Goal: Ask a question: Seek information or help from site administrators or community

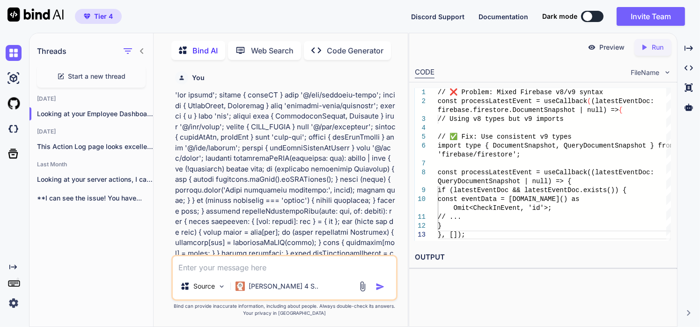
click at [193, 267] on textarea at bounding box center [284, 264] width 223 height 17
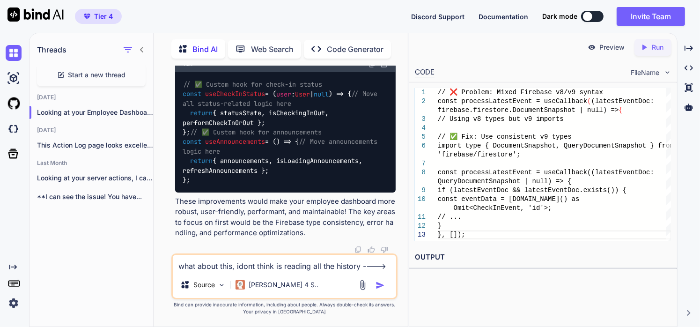
paste textarea ""use client"; import React, { useState, useEffect, useCallback } from 'react'; …"
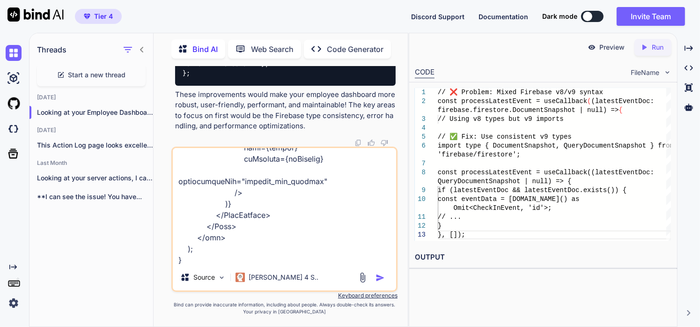
click at [382, 282] on img "button" at bounding box center [380, 277] width 9 height 9
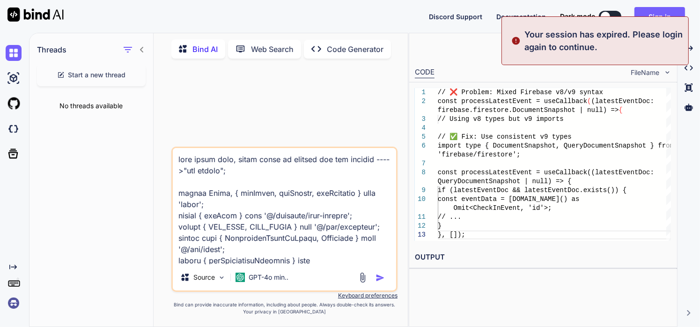
scroll to position [0, 0]
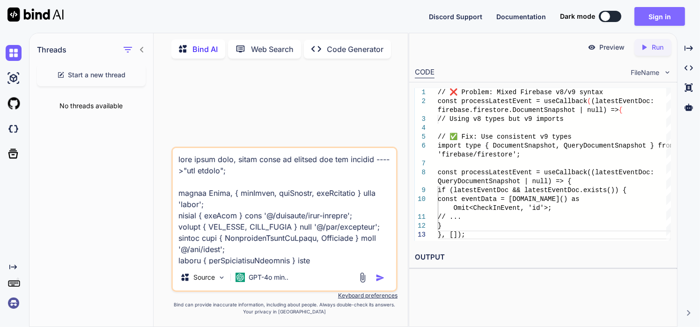
click at [661, 15] on button "Sign in" at bounding box center [660, 16] width 51 height 19
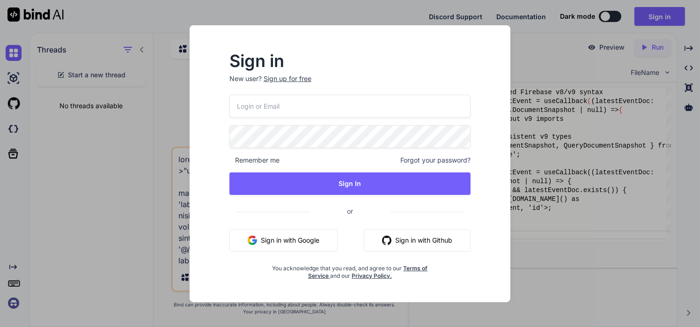
click at [275, 249] on button "Sign in with Google" at bounding box center [283, 240] width 108 height 22
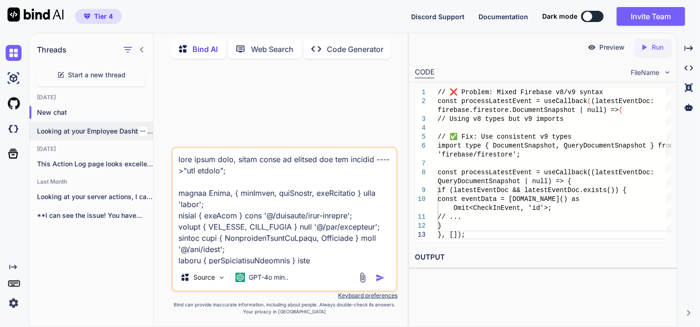
click at [72, 128] on p "Looking at your Employee Dashboard component, here..." at bounding box center [95, 130] width 116 height 9
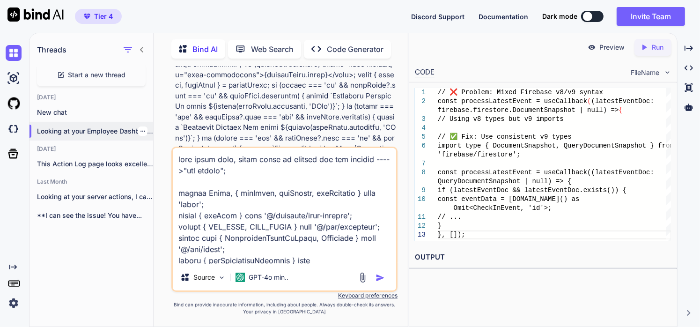
scroll to position [18874, 0]
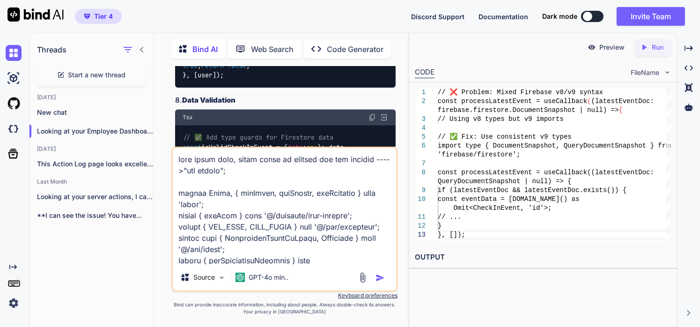
drag, startPoint x: 229, startPoint y: 261, endPoint x: 180, endPoint y: 17, distance: 249.4
click at [180, 17] on div "Tier 4 Discord Support Documentation Dark mode Invite Team Created with Pixso. …" at bounding box center [350, 163] width 700 height 327
type textarea "import { getHistoricalActivity } from '@/app/actions/employee-actions'; import …"
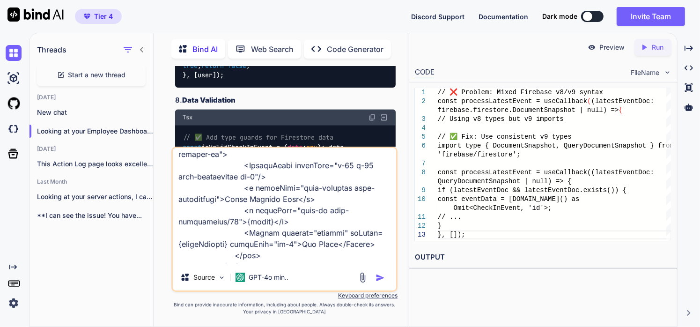
scroll to position [3397, 0]
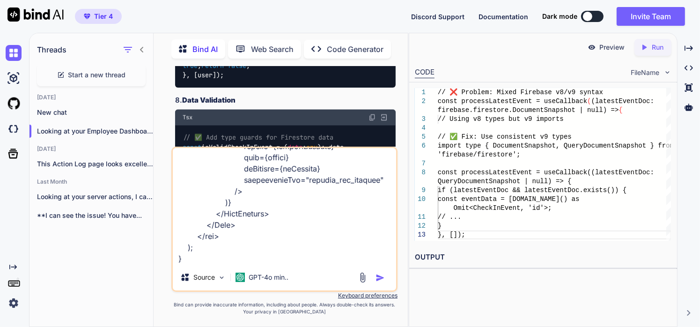
drag, startPoint x: 178, startPoint y: 169, endPoint x: 206, endPoint y: 320, distance: 154.4
click at [201, 326] on html "Tier 4 Discord Support Documentation Dark mode Invite Team Created with Pixso. …" at bounding box center [350, 163] width 700 height 327
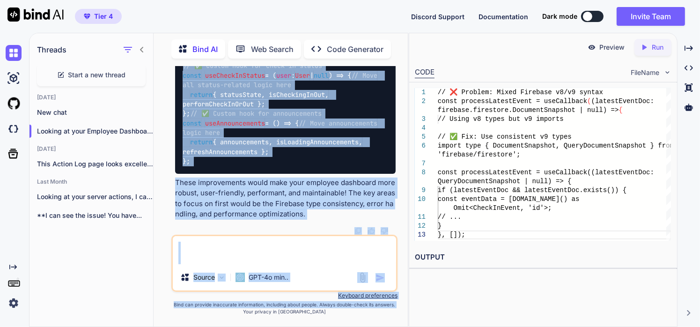
scroll to position [24872, 0]
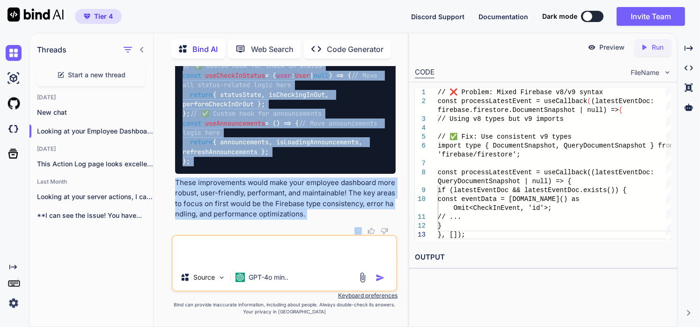
drag, startPoint x: 174, startPoint y: 133, endPoint x: 301, endPoint y: 222, distance: 155.3
click at [301, 222] on div "You Bind AI I can see that the analytics card is indeed missing from your logs …" at bounding box center [285, 150] width 224 height 169
copy div "Loremip do sita Consecte Adipiscin elitseddo, eius tem incidid utlab etdo mag a…"
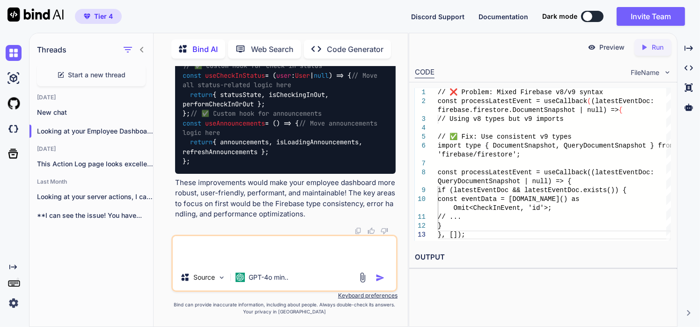
click at [195, 242] on textarea at bounding box center [284, 250] width 223 height 28
click at [262, 245] on textarea "the history is not being ftch completely" at bounding box center [284, 250] width 223 height 28
click at [264, 247] on textarea "the history is not being ftch completely" at bounding box center [284, 250] width 223 height 28
click at [322, 251] on textarea "the history is not being fetch completely" at bounding box center [284, 250] width 223 height 28
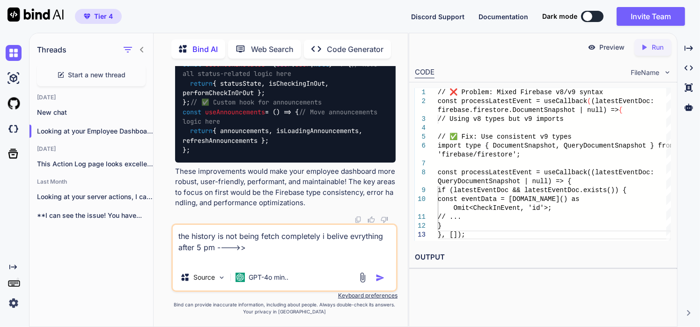
click at [212, 249] on textarea "the history is not being fetch completely i belive evrything after 5 pm ---->>" at bounding box center [284, 244] width 223 height 39
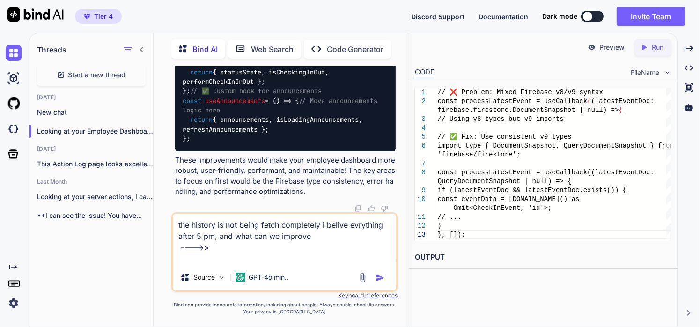
click at [212, 249] on textarea "the history is not being fetch completely i belive evrything after 5 pm, and wh…" at bounding box center [284, 239] width 223 height 51
paste textarea ""use client"; import React, { useState, useEffect, useCallback } from 'react'; …"
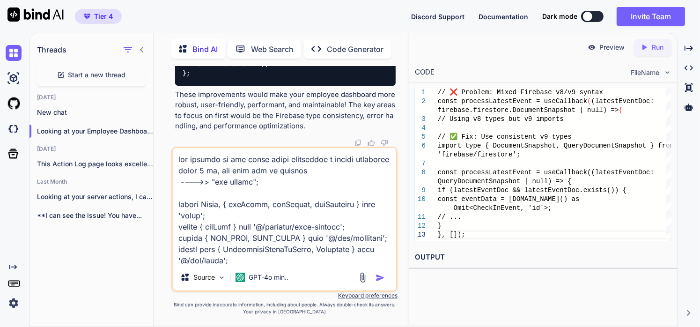
scroll to position [3496, 0]
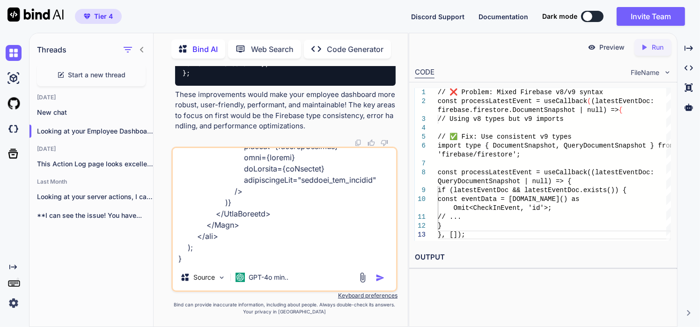
type textarea "the history is not being fetch completely i belive evrything after 5 pm, and wh…"
click at [382, 278] on img "button" at bounding box center [380, 277] width 9 height 9
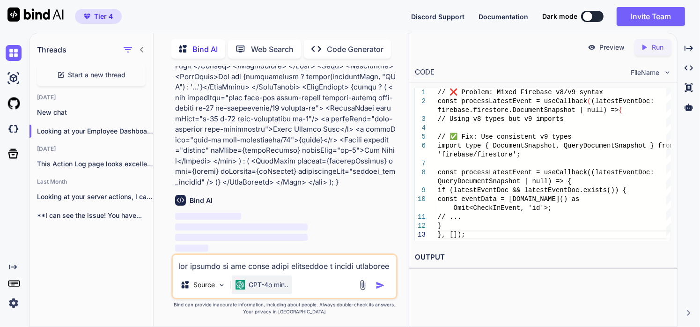
scroll to position [25570, 0]
click at [264, 289] on p "GPT-4o min.." at bounding box center [269, 284] width 40 height 9
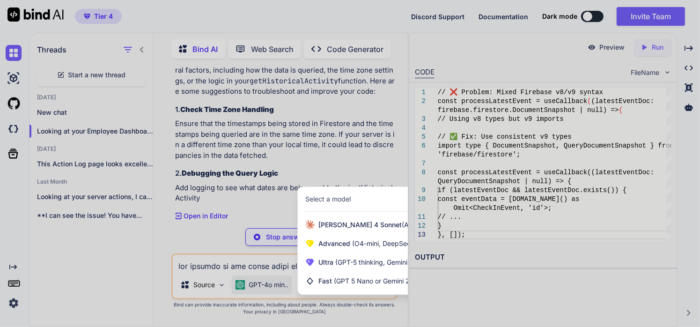
click at [136, 244] on div at bounding box center [350, 163] width 700 height 327
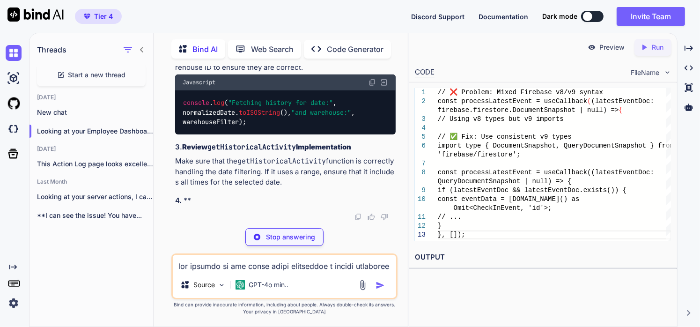
click at [281, 238] on p "Stop answering" at bounding box center [290, 236] width 49 height 9
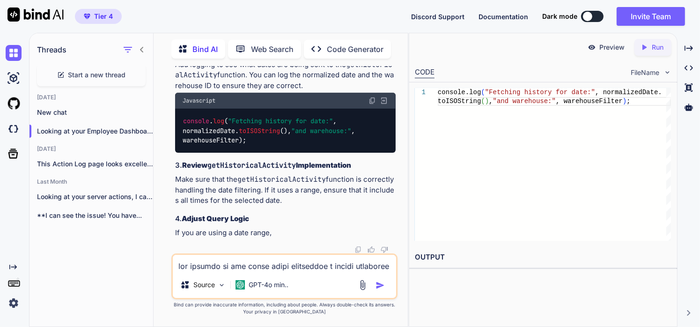
scroll to position [26539, 0]
click at [277, 287] on p "GPT-4o min.." at bounding box center [269, 284] width 40 height 9
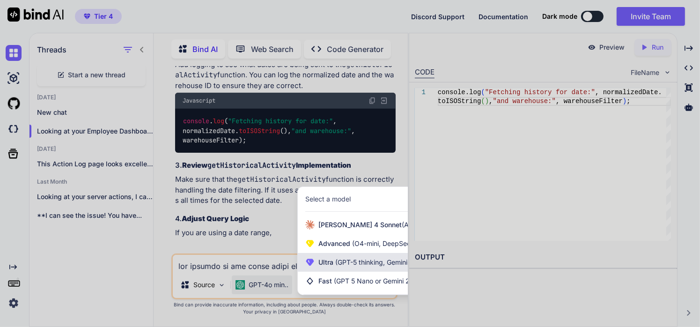
click at [325, 264] on span "Ultra (GPT-5 thinking, Gemini 2.5 Pro)" at bounding box center [375, 262] width 115 height 9
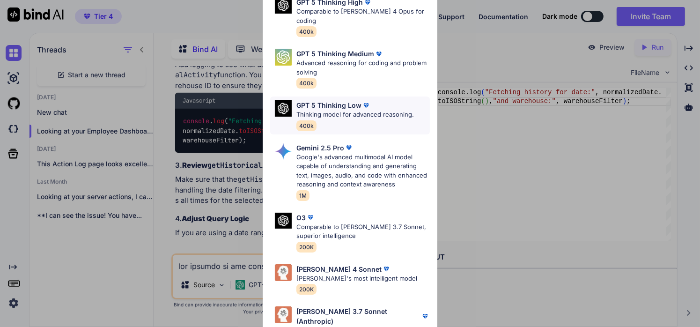
scroll to position [112, 0]
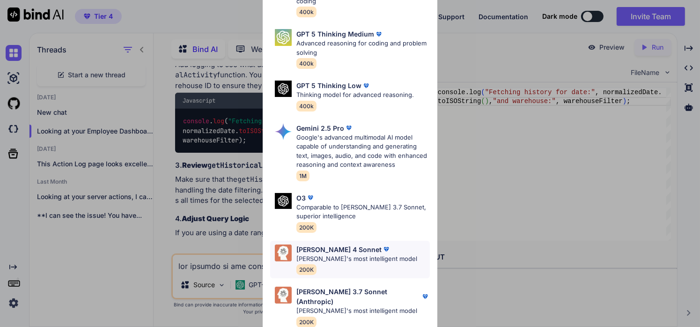
click at [334, 252] on p "[PERSON_NAME] 4 Sonnet" at bounding box center [338, 249] width 85 height 10
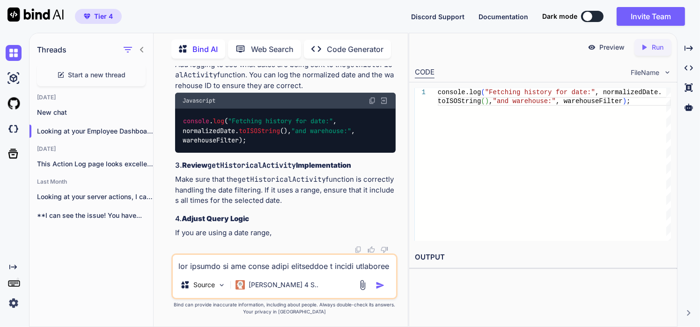
scroll to position [24958, 0]
drag, startPoint x: 295, startPoint y: 178, endPoint x: 176, endPoint y: 179, distance: 119.0
copy p "the history is not being fetch completely i belive evrything after 5 pm, and wh…"
click at [276, 263] on textarea at bounding box center [284, 263] width 223 height 17
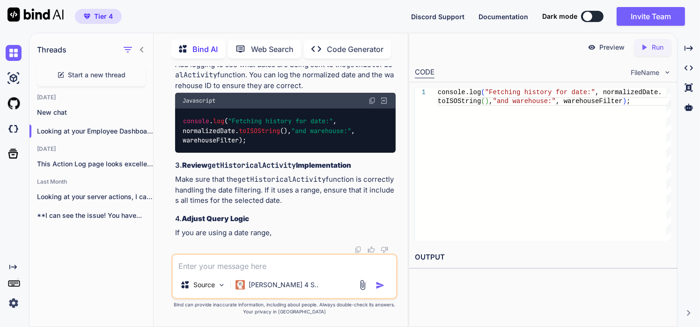
paste textarea "the history is not being fetch completely i belive evrything after 5 pm, and wh…"
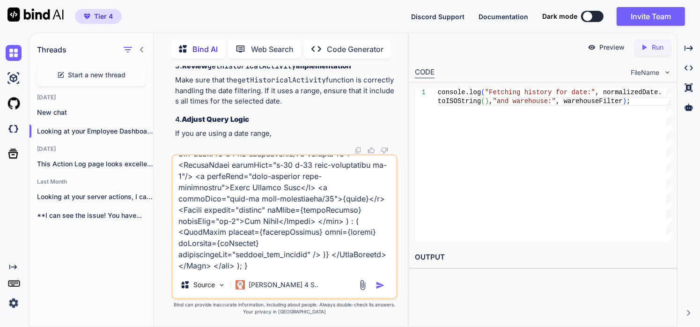
type textarea "the history is not being fetch completely i belive evrything after 5 pm, and wh…"
click at [380, 291] on div "Source Claude 4 S.." at bounding box center [284, 286] width 223 height 22
click at [380, 287] on img "button" at bounding box center [380, 285] width 9 height 9
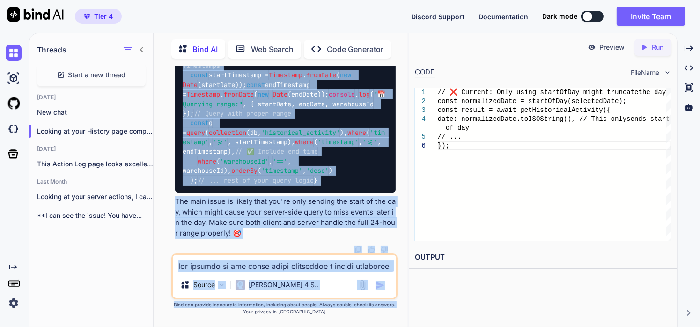
scroll to position [31567, 0]
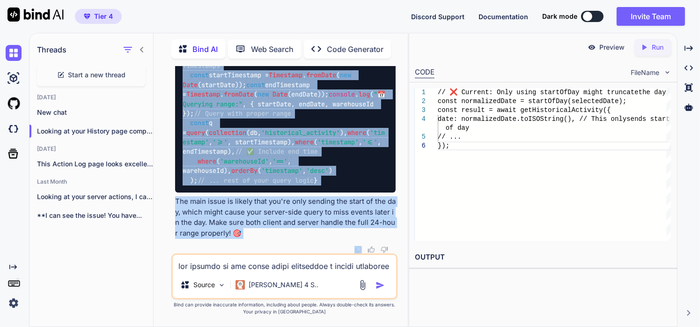
drag, startPoint x: 176, startPoint y: 168, endPoint x: 256, endPoint y: 246, distance: 111.9
copy div "Loremip do sita Consect adip elitseddo, E tem incididu utlabor etdolo magn aliq…"
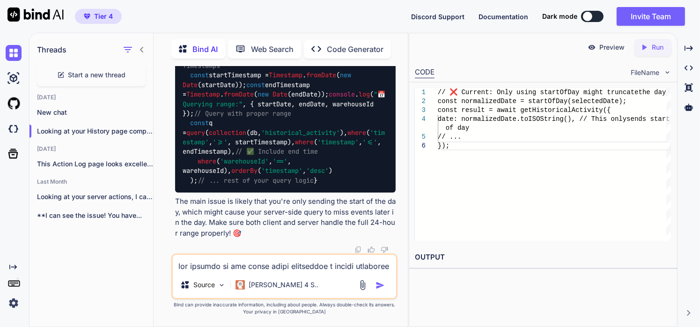
click at [239, 265] on textarea at bounding box center [284, 263] width 223 height 17
type textarea "x"
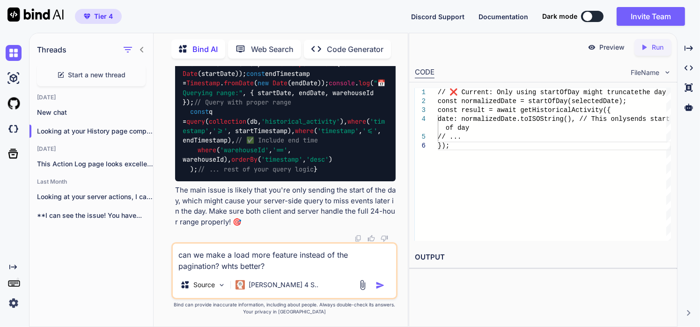
type textarea "can we make a load more feature instead of the pagination? whts better?"
click at [381, 288] on img "button" at bounding box center [380, 285] width 9 height 9
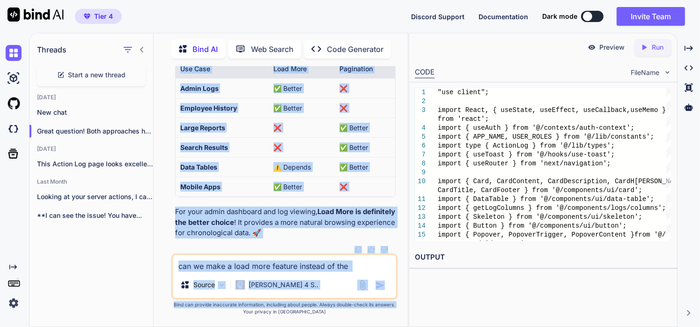
scroll to position [38767, 0]
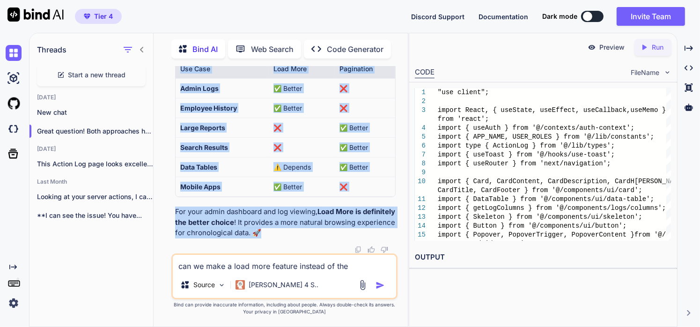
drag, startPoint x: 186, startPoint y: 114, endPoint x: 271, endPoint y: 234, distance: 146.8
copy div "Implementation: Load More for Action Logs Here's how to convert your Action Log…"
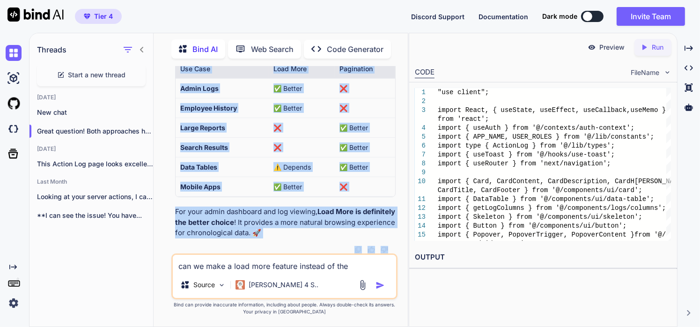
scroll to position [32149, 0]
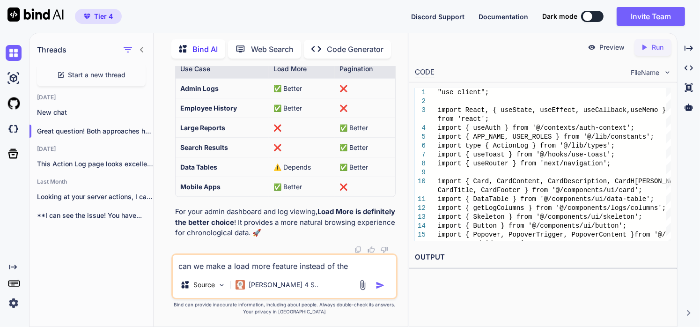
drag, startPoint x: 322, startPoint y: 169, endPoint x: 187, endPoint y: 200, distance: 138.9
copy div "Implementation: Load More for Action Logs Here's how to convert your Action Log…"
click at [217, 264] on textarea "can we make a load more feature instead of the pagination? whts better?" at bounding box center [284, 263] width 223 height 17
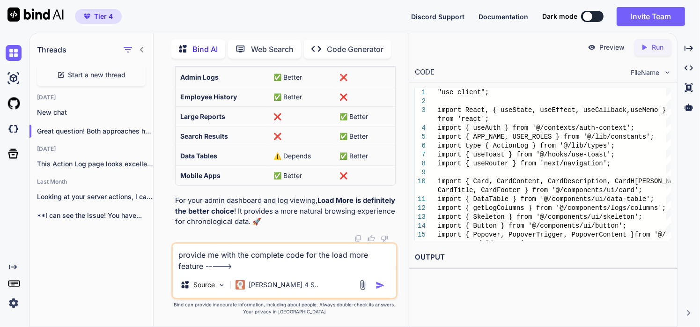
paste textarea ""use client"; import React, { useEffect, useState, useCallback, useMemo } from …"
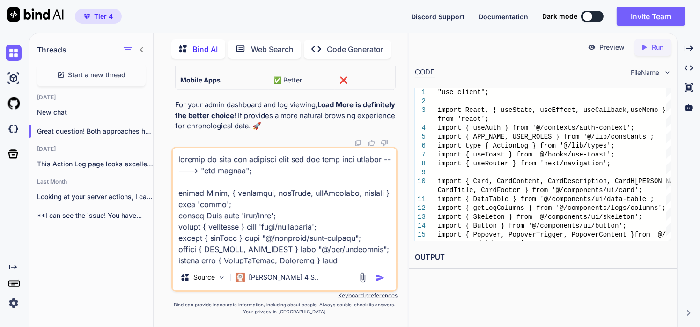
scroll to position [4013, 0]
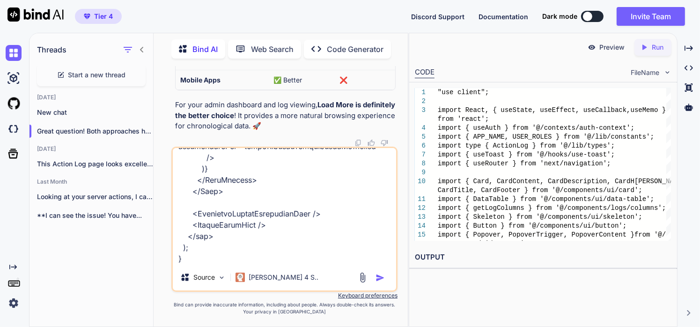
type textarea "provide me with the complete code for the load more feature -----> "use client"…"
click at [378, 277] on img "button" at bounding box center [380, 277] width 9 height 9
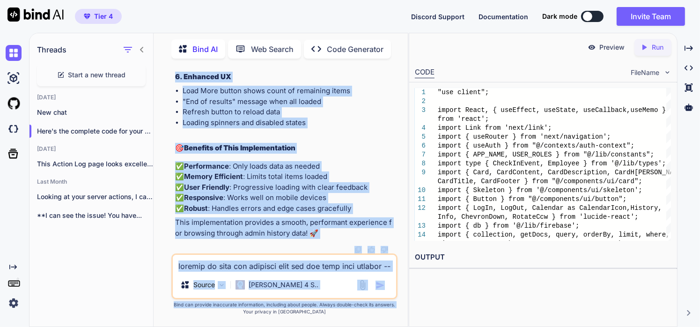
scroll to position [47342, 0]
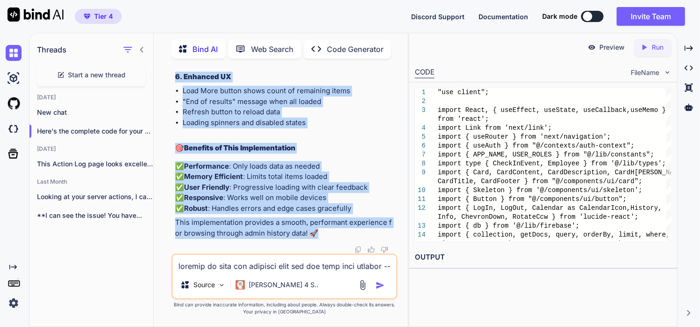
drag, startPoint x: 174, startPoint y: 175, endPoint x: 320, endPoint y: 233, distance: 157.4
click at [320, 233] on div "You Bind AI I can see that the analytics card is indeed missing from your logs …" at bounding box center [285, 159] width 224 height 187
copy div "Here's the complete code for your Admin Dashboard with the Load More feature im…"
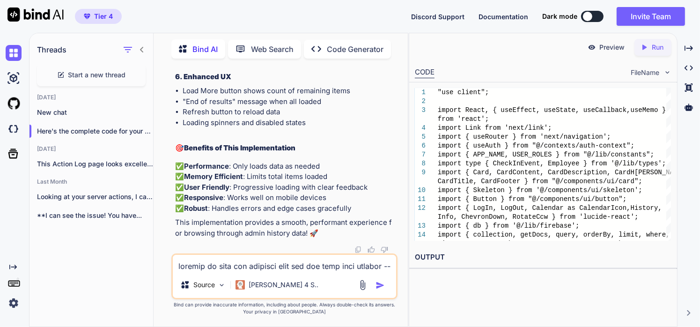
click at [207, 268] on textarea at bounding box center [284, 263] width 223 height 17
type textarea "i"
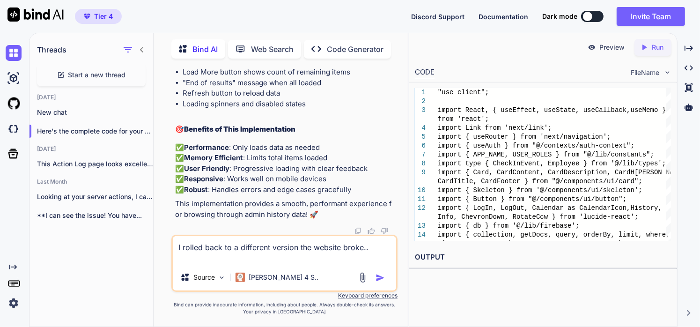
type textarea "I rolled back to a different version the website broke.."
click at [385, 275] on button "button" at bounding box center [382, 277] width 13 height 9
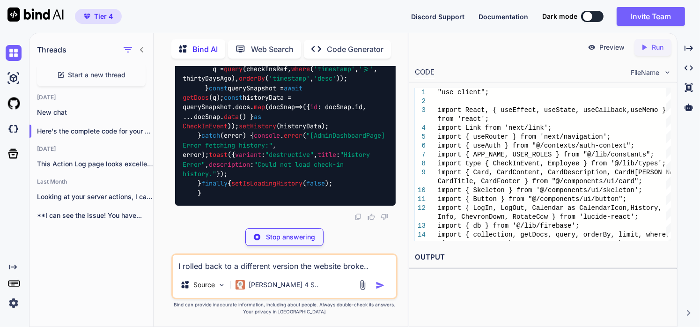
scroll to position [49328, 0]
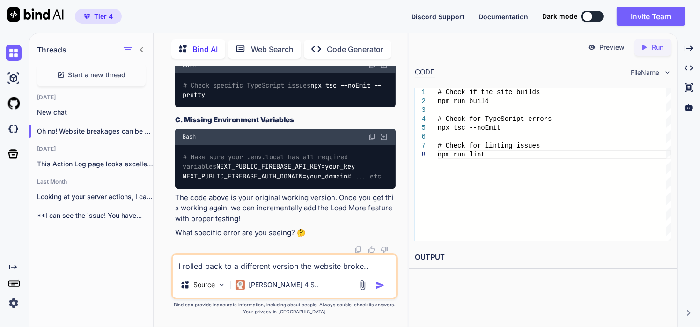
click at [247, 272] on textarea "I rolled back to a different version the website broke.." at bounding box center [284, 263] width 223 height 17
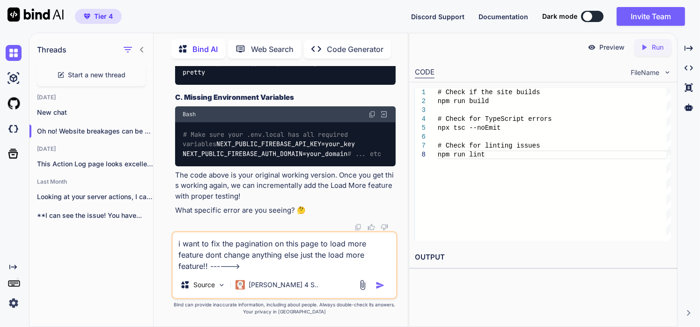
paste textarea ""use client"; import React, { useState, useEffect, useCallback, useMemo } from …"
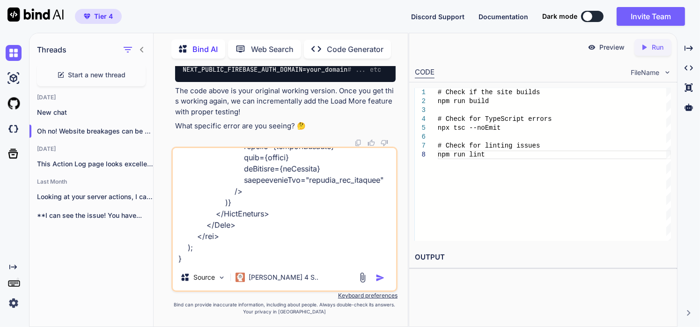
type textarea "i want to fix the pagination on this page to load more feature dont change anyt…"
click at [381, 278] on img "button" at bounding box center [380, 277] width 9 height 9
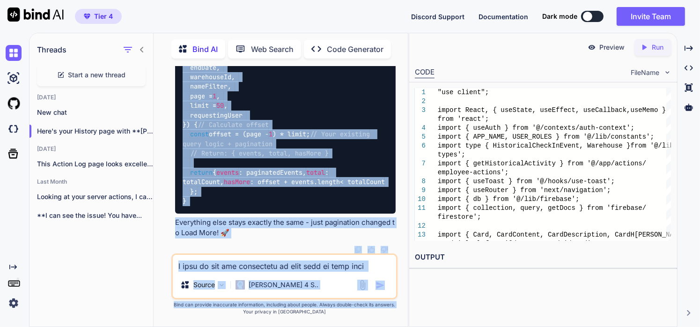
scroll to position [59544, 0]
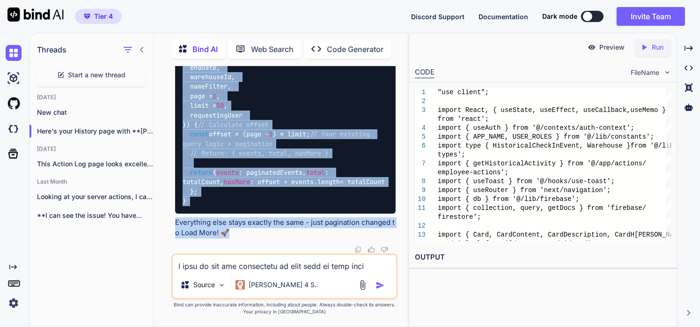
drag, startPoint x: 175, startPoint y: 77, endPoint x: 252, endPoint y: 237, distance: 178.1
copy div "Here's your History page with Load More functionality added (only changing pagi…"
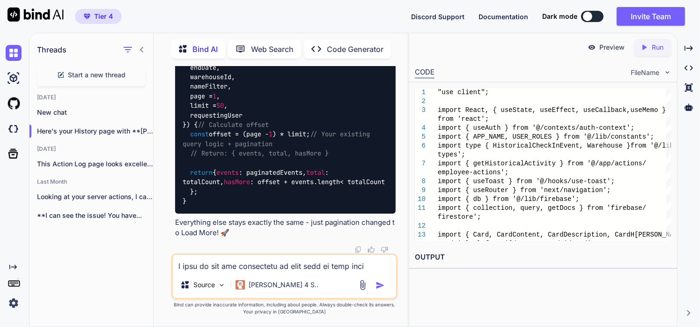
click at [206, 266] on textarea at bounding box center [284, 263] width 223 height 17
paste textarea ""use client"; import React, { useState, useEffect, useCallback, useMemo } from …"
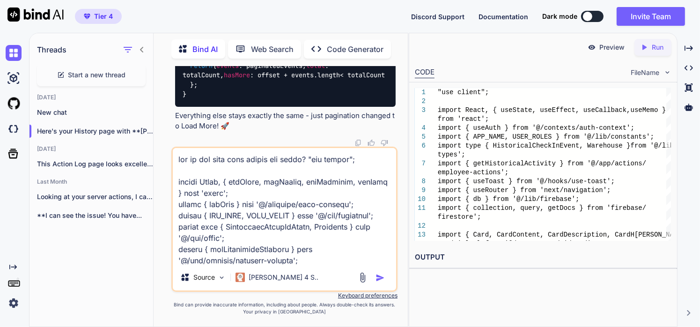
scroll to position [5306, 0]
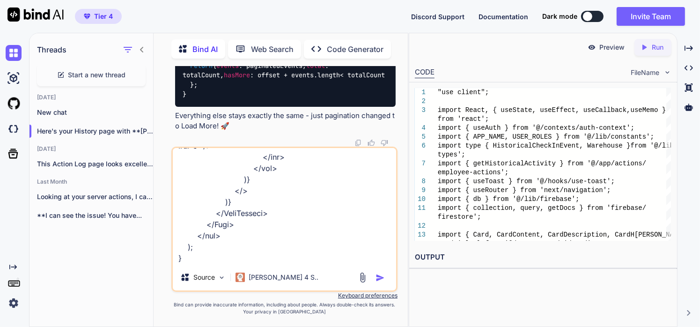
type textarea "why is the loas more button not there? "use client"; import React, { useState, …"
click at [381, 279] on img "button" at bounding box center [380, 277] width 9 height 9
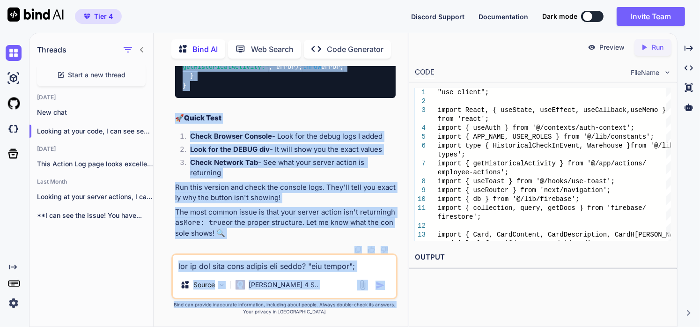
scroll to position [67919, 0]
drag, startPoint x: 176, startPoint y: 148, endPoint x: 244, endPoint y: 235, distance: 110.1
copy div "Loremip do sita cons, A eli sed doeiusm temporinc utlabor etd mag Aliq Enim adm…"
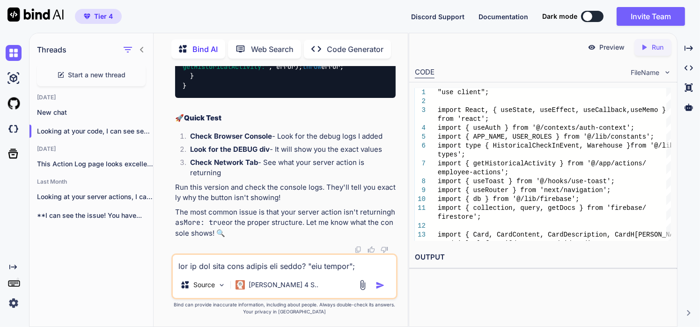
click at [226, 267] on textarea at bounding box center [284, 263] width 223 height 17
paste textarea "[Lore Ipsumdo] sitametcon adipis-eli-seddoei.te:03 [Inci Utlabor] etdo ma 16478…"
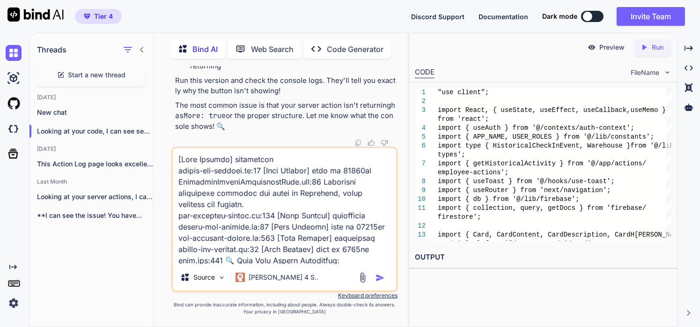
scroll to position [405, 0]
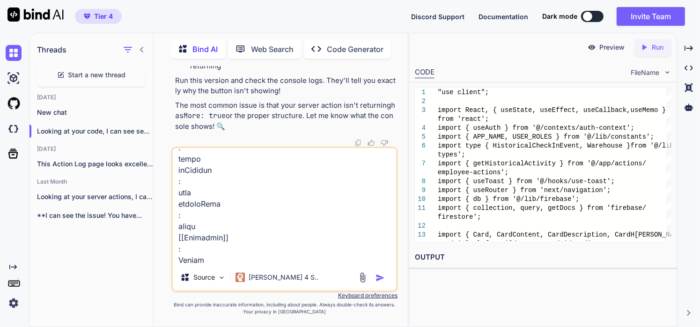
type textarea "[Lore Ipsumdo] sitametcon adipis-eli-seddoei.te:03 [Inci Utlabor] etdo ma 16478…"
click at [378, 275] on img "button" at bounding box center [380, 277] width 9 height 9
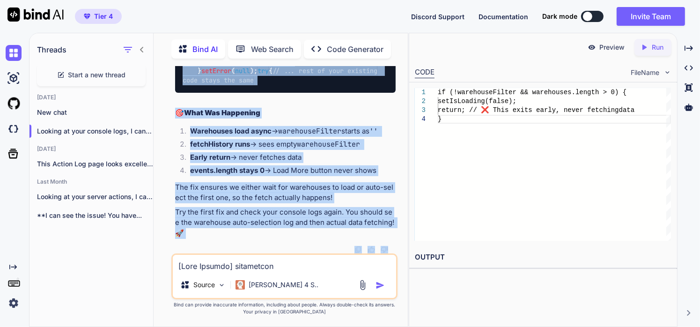
scroll to position [70096, 0]
drag, startPoint x: 173, startPoint y: 175, endPoint x: 210, endPoint y: 236, distance: 70.6
click at [210, 236] on div "You Bind AI I can see that the analytics card is indeed missing from your logs …" at bounding box center [285, 159] width 224 height 187
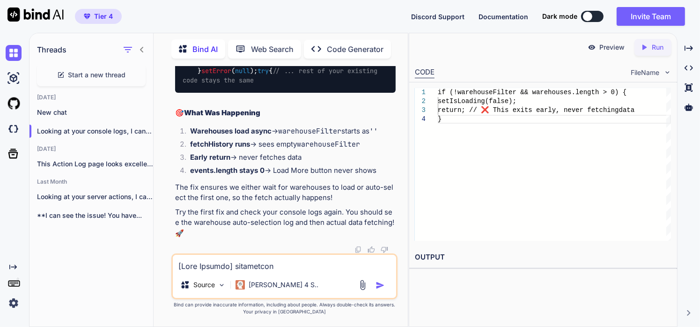
click at [261, 272] on textarea at bounding box center [284, 263] width 223 height 17
paste textarea "Deployed from Firebase Studio [DATE] 10:06:47 PM An error occurred in your buil…"
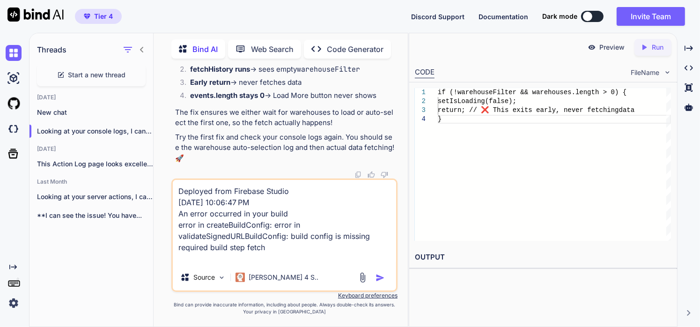
type textarea "Deployed from Firebase Studio [DATE] 10:06:47 PM An error occurred in your buil…"
click at [381, 284] on div "Source Claude 4 S.." at bounding box center [284, 279] width 223 height 22
click at [380, 279] on img "button" at bounding box center [380, 277] width 9 height 9
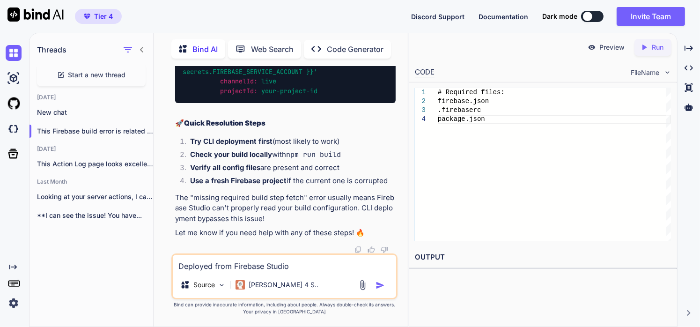
scroll to position [71217, 0]
drag, startPoint x: 258, startPoint y: 229, endPoint x: 236, endPoint y: 114, distance: 116.8
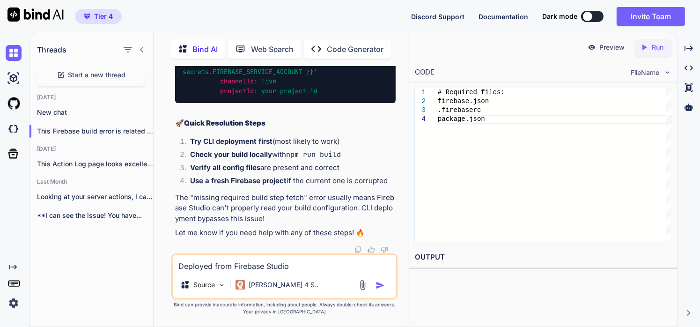
drag, startPoint x: 241, startPoint y: 212, endPoint x: 175, endPoint y: 201, distance: 67.0
